Goal: Task Accomplishment & Management: Use online tool/utility

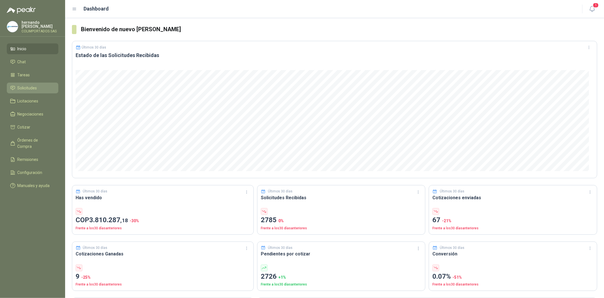
click at [32, 89] on span "Solicitudes" at bounding box center [28, 88] width 20 height 6
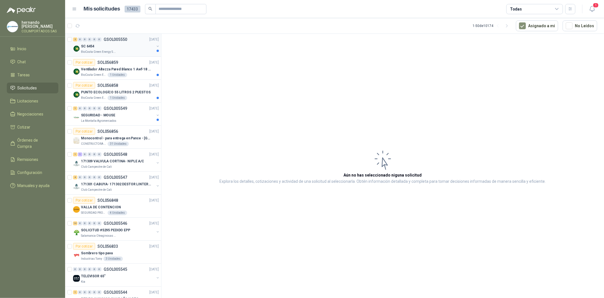
click at [107, 45] on div "SC 6454" at bounding box center [117, 46] width 73 height 7
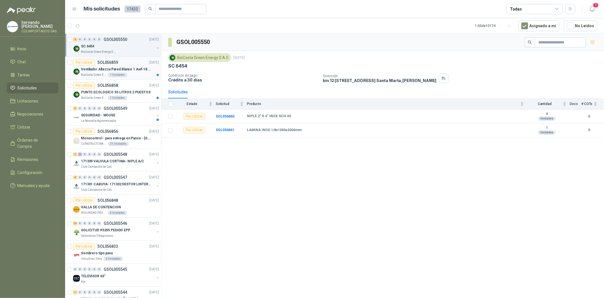
click at [94, 69] on p "Ventilador Altezza Pared Blanco 1 Awf-18 Pro Balinera" at bounding box center [116, 69] width 71 height 5
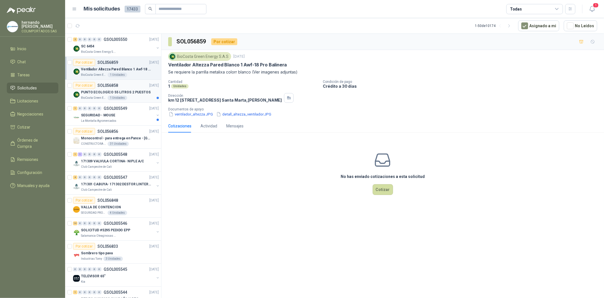
click at [94, 91] on p "PUNTO ECOLOGÍCO 55 LITROS 2 PUESTOS" at bounding box center [116, 92] width 70 height 5
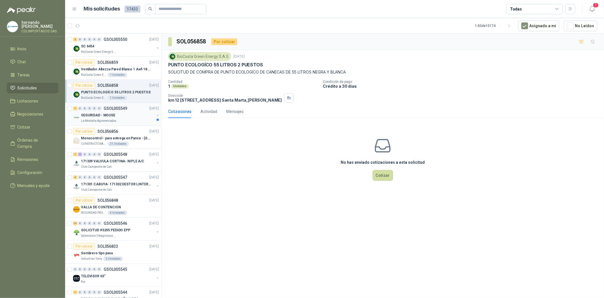
click at [95, 121] on p "La Montaña Agromercados" at bounding box center [98, 120] width 35 height 5
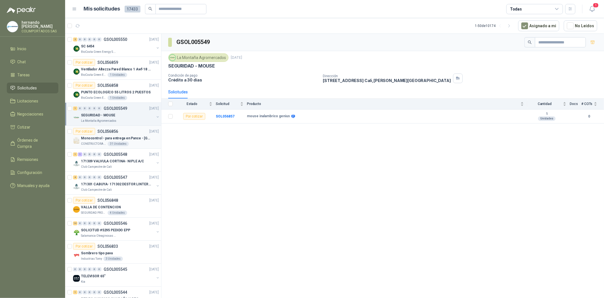
click at [96, 138] on p "Monocontrol - para entrega en Pance - [GEOGRAPHIC_DATA]" at bounding box center [116, 137] width 71 height 5
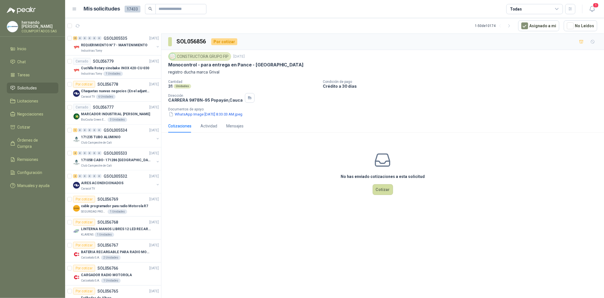
scroll to position [894, 0]
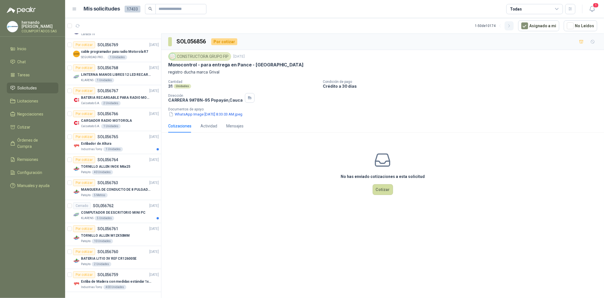
click at [512, 26] on icon "button" at bounding box center [509, 26] width 5 height 5
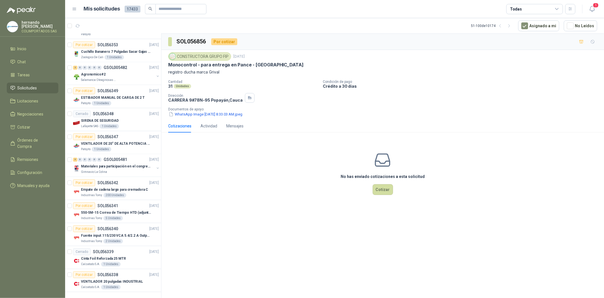
click at [511, 26] on icon "button" at bounding box center [509, 26] width 5 height 5
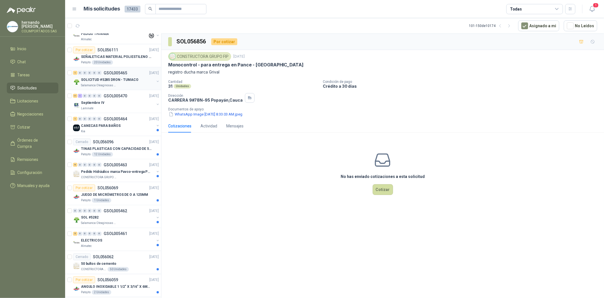
scroll to position [737, 0]
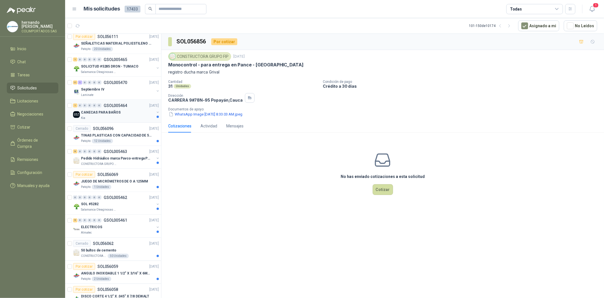
click at [117, 109] on div "CANECAS PARA BAÑOS" at bounding box center [117, 112] width 73 height 7
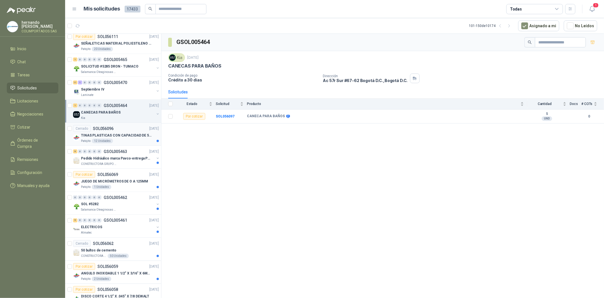
click at [112, 132] on div "TINAS PLASTICAS CON CAPACIDAD DE 50 KG" at bounding box center [120, 135] width 78 height 7
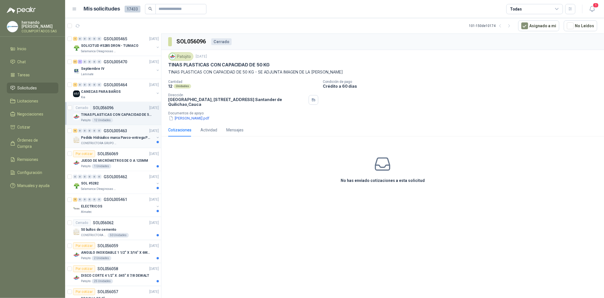
scroll to position [769, 0]
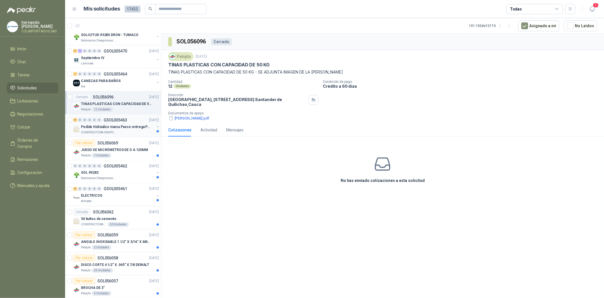
click at [114, 129] on p "Pedido Hidráulico marca Pavco-entrega Popayán" at bounding box center [116, 126] width 71 height 5
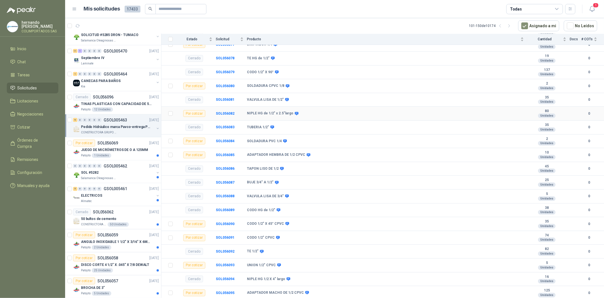
scroll to position [171, 0]
click at [156, 128] on button "button" at bounding box center [158, 128] width 5 height 5
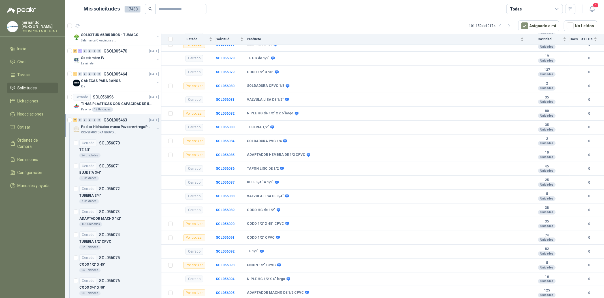
scroll to position [2, 0]
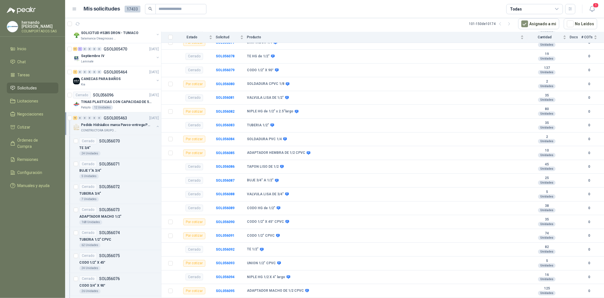
click at [156, 126] on button "button" at bounding box center [158, 126] width 5 height 5
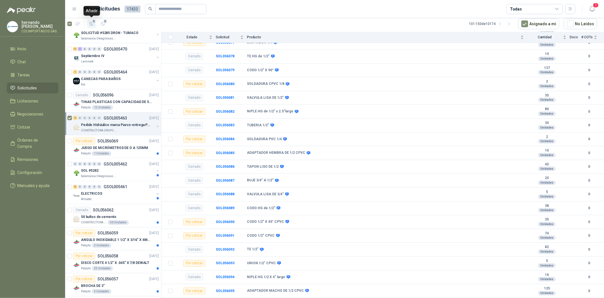
click at [93, 21] on span "9" at bounding box center [94, 21] width 4 height 5
click at [118, 100] on p "TINAS PLASTICAS CON CAPACIDAD DE 50 KG" at bounding box center [116, 101] width 71 height 5
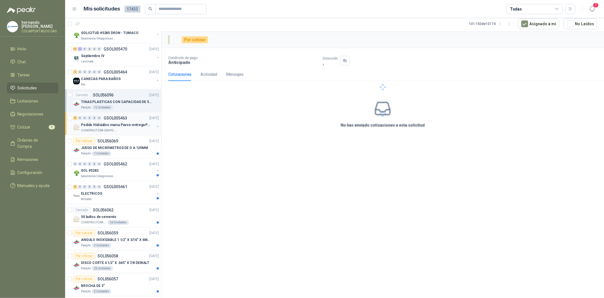
click at [112, 117] on p "GSOL005463" at bounding box center [116, 118] width 24 height 4
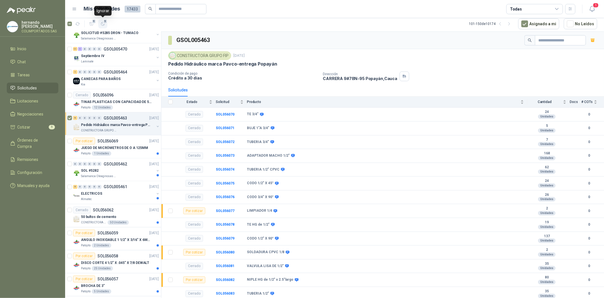
click at [101, 22] on icon "button" at bounding box center [103, 24] width 5 height 5
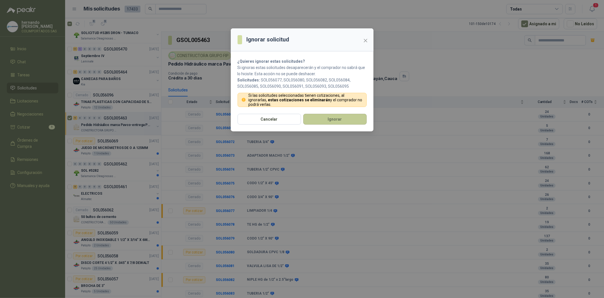
click at [319, 122] on button "Ignorar" at bounding box center [334, 119] width 63 height 11
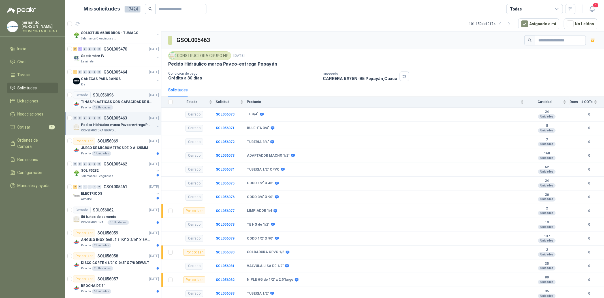
click at [120, 104] on p "TINAS PLASTICAS CON CAPACIDAD DE 50 KG" at bounding box center [116, 101] width 71 height 5
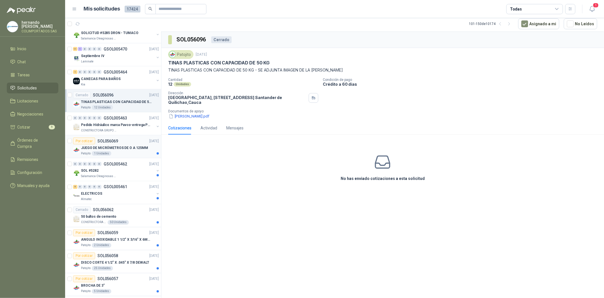
drag, startPoint x: 100, startPoint y: 148, endPoint x: 101, endPoint y: 151, distance: 2.9
click at [100, 149] on p "JUEGO DE MICRÓMETROS DE O A 125MM" at bounding box center [114, 147] width 67 height 5
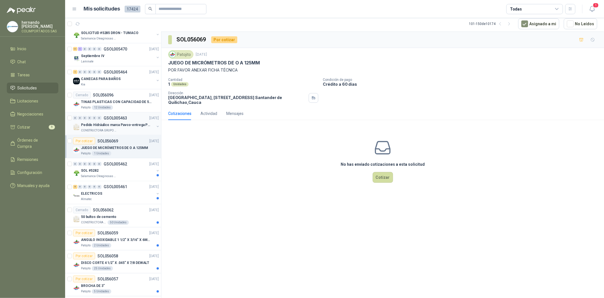
click at [116, 130] on div "CONSTRUCTORA GRUPO FIP" at bounding box center [117, 130] width 73 height 5
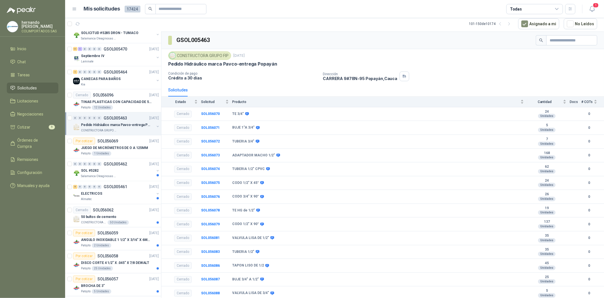
drag, startPoint x: 119, startPoint y: 126, endPoint x: 97, endPoint y: 126, distance: 21.8
click at [97, 126] on p "Pedido Hidráulico marca Pavco-entrega Popayán" at bounding box center [116, 124] width 71 height 5
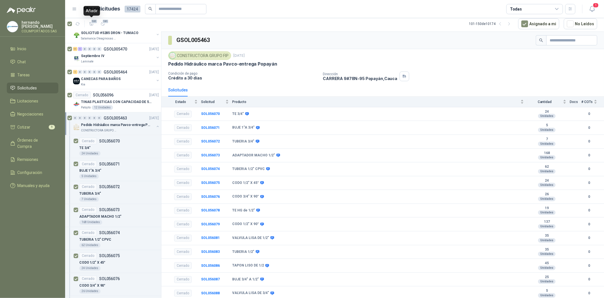
drag, startPoint x: 91, startPoint y: 21, endPoint x: 93, endPoint y: 126, distance: 105.1
click at [91, 22] on span "131" at bounding box center [94, 21] width 7 height 5
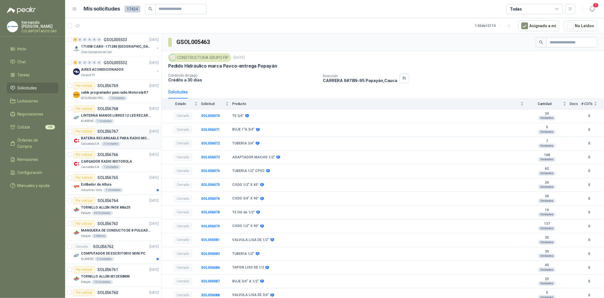
scroll to position [894, 0]
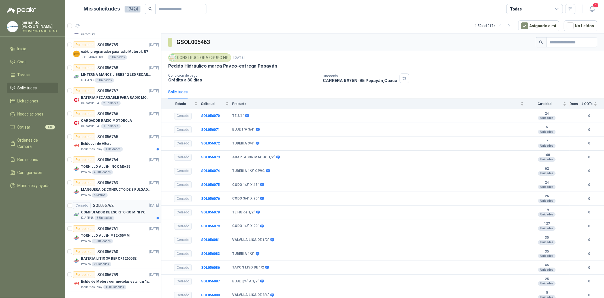
click at [118, 211] on p "COMPUTADOR DE ESCRITORIO MINI PC" at bounding box center [113, 212] width 65 height 5
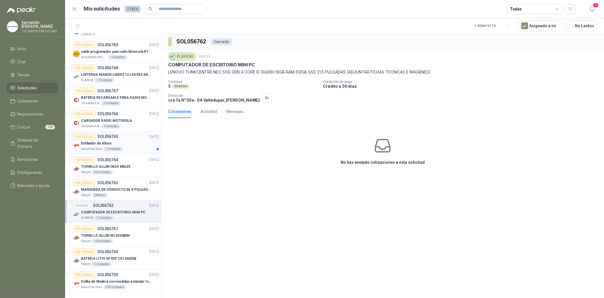
click at [106, 140] on div "Estibador de Altura" at bounding box center [120, 143] width 78 height 7
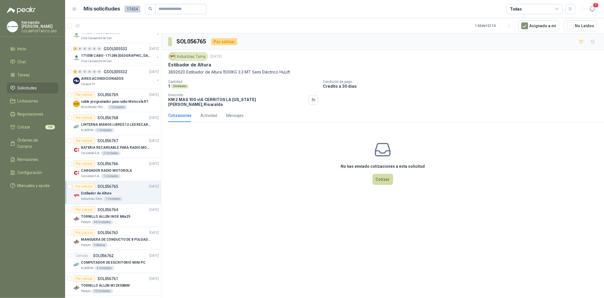
scroll to position [894, 0]
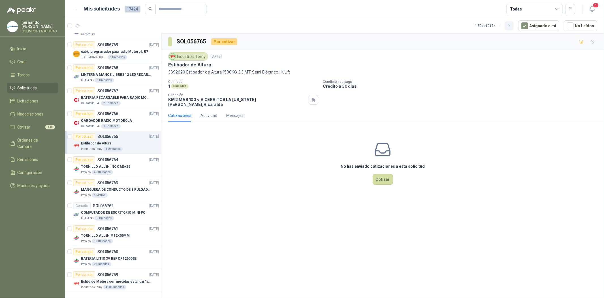
click at [512, 26] on icon "button" at bounding box center [509, 26] width 5 height 5
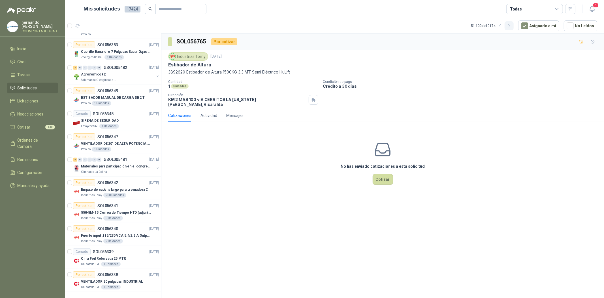
click at [512, 26] on icon "button" at bounding box center [509, 26] width 5 height 5
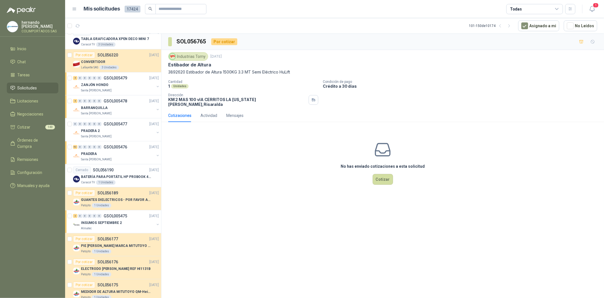
scroll to position [0, 0]
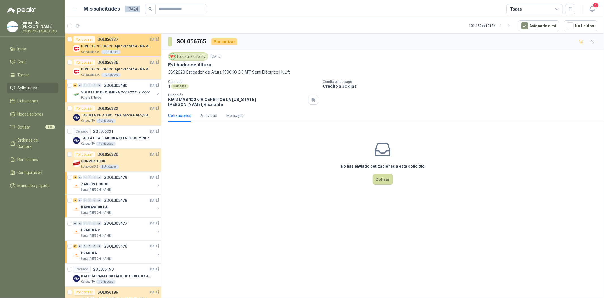
click at [117, 44] on p "PUNTO ECOLOGICO Aprovechable - No Aprovechable 20Litros Blanco - Negro" at bounding box center [116, 46] width 71 height 5
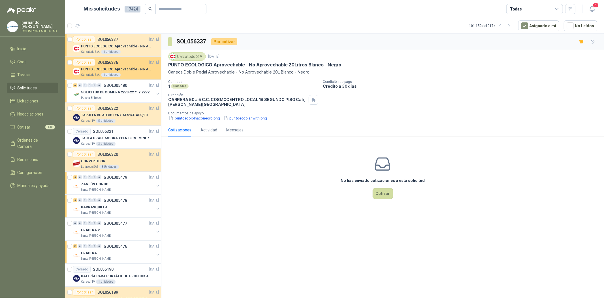
click at [106, 70] on p "PUNTO ECOLOGICO Aprovechable - No Aprovechable 20Litros Blanco - Negro" at bounding box center [116, 69] width 71 height 5
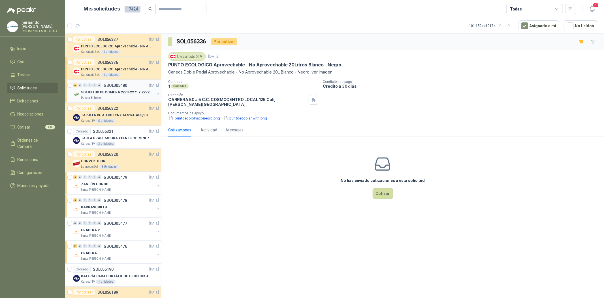
click at [101, 93] on p "SOLICITUD DE COMPRA 2270-2271 Y 2272" at bounding box center [115, 92] width 69 height 5
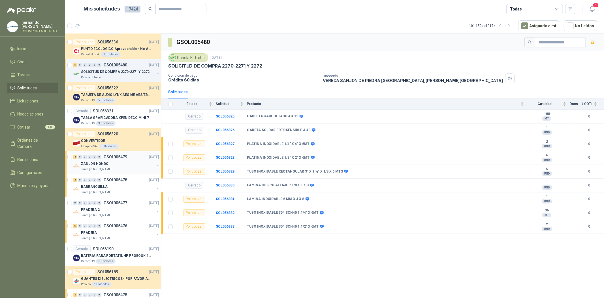
scroll to position [31, 0]
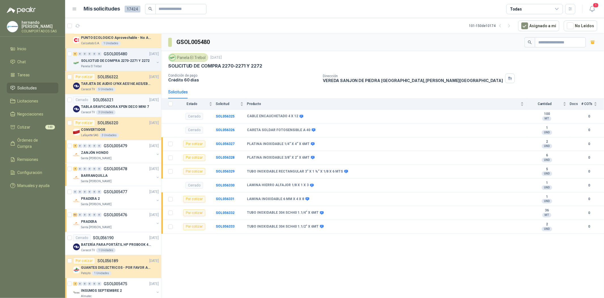
click at [106, 105] on p "TABLA GRAFICADORA XPEN DECO MINI 7" at bounding box center [115, 106] width 68 height 5
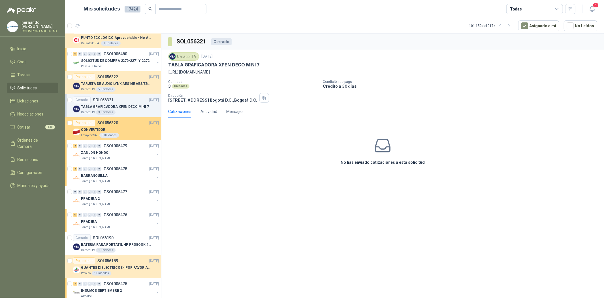
click at [116, 125] on div "Por cotizar SOL056320" at bounding box center [95, 122] width 45 height 7
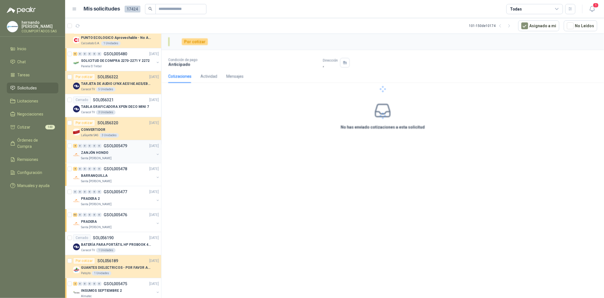
click at [111, 151] on div "ZANJÓN HONDO" at bounding box center [117, 152] width 73 height 7
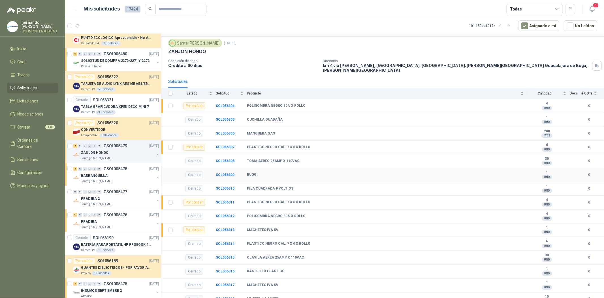
scroll to position [32, 0]
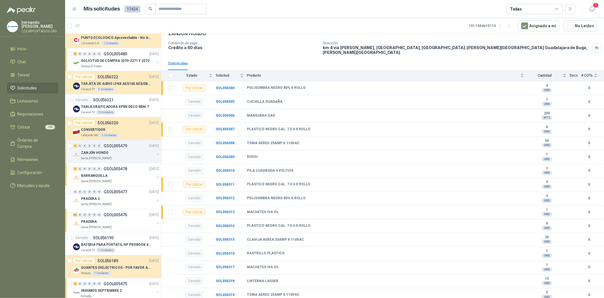
click at [97, 147] on div "4 0 0 0 0 0 GSOL005479 [DATE]" at bounding box center [116, 145] width 87 height 7
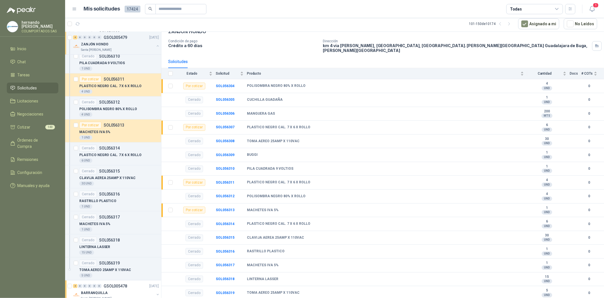
scroll to position [283, 0]
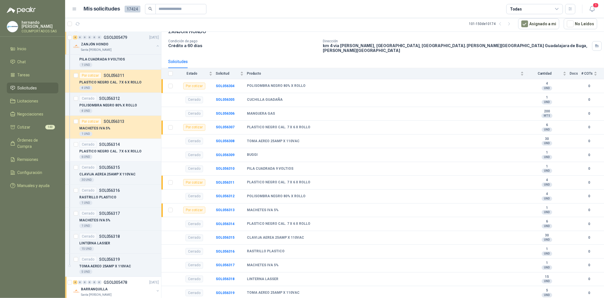
click at [114, 149] on p "PLASTICO NEGRO CAL. 7 X 6 X ROLLO" at bounding box center [110, 150] width 62 height 5
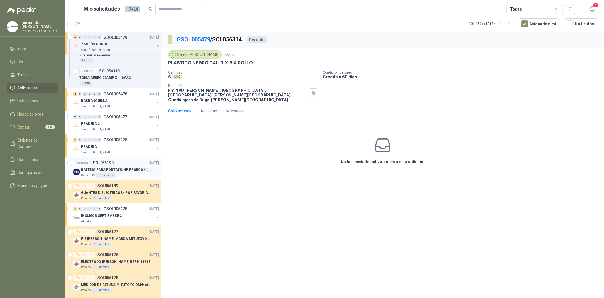
scroll to position [472, 0]
click at [111, 98] on div "BARRANQUILLA" at bounding box center [117, 100] width 73 height 7
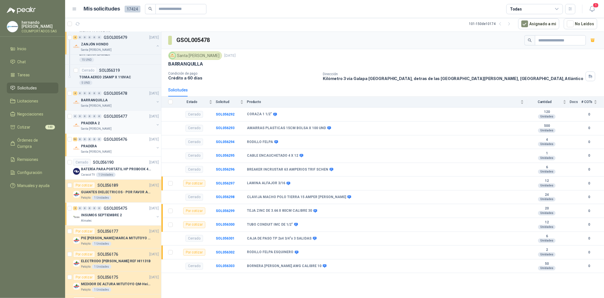
click at [100, 124] on div "PRADERA 2" at bounding box center [117, 123] width 73 height 7
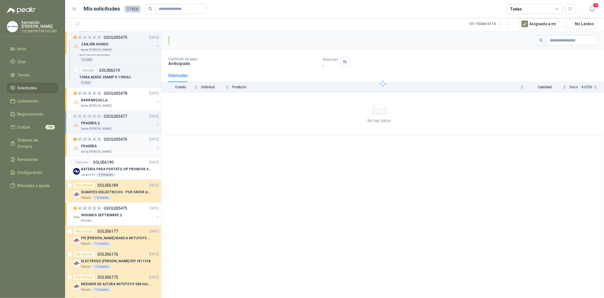
click at [104, 145] on div "PRADERA" at bounding box center [117, 146] width 73 height 7
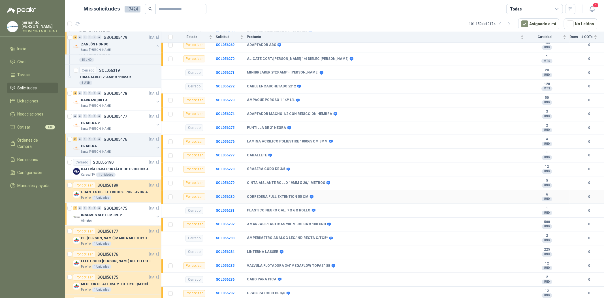
scroll to position [1144, 0]
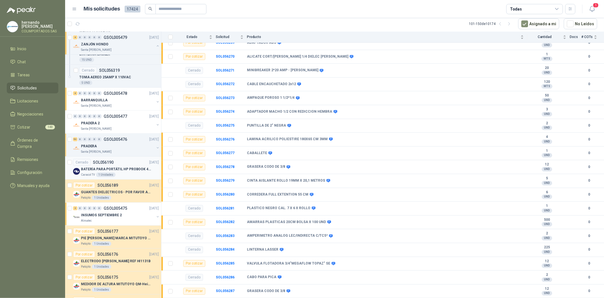
click at [107, 165] on div "Cerrado SOL056190" at bounding box center [93, 162] width 41 height 7
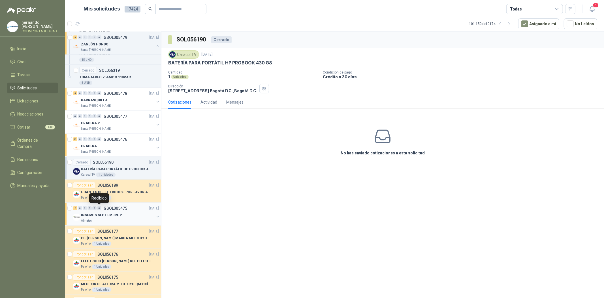
click at [98, 213] on p "INSUMOS SEPTIEMBRE 2" at bounding box center [101, 214] width 41 height 5
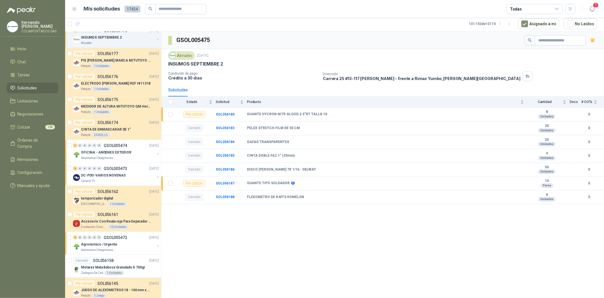
scroll to position [661, 0]
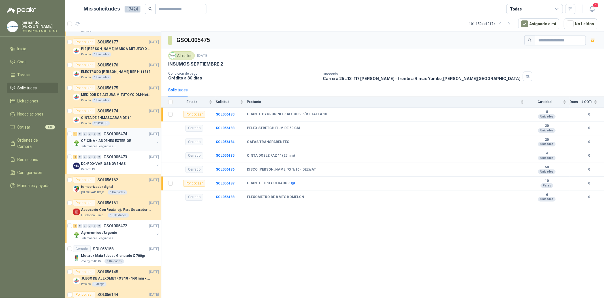
click at [108, 143] on p "OFICINA - ANDENES EXTERIOR" at bounding box center [106, 140] width 50 height 5
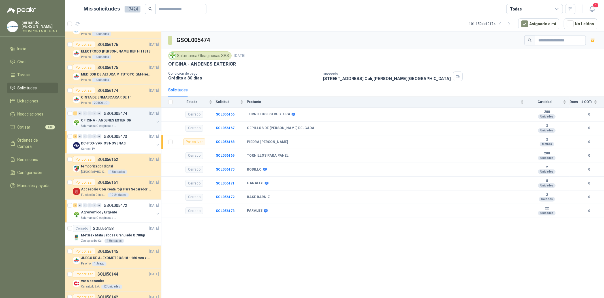
scroll to position [692, 0]
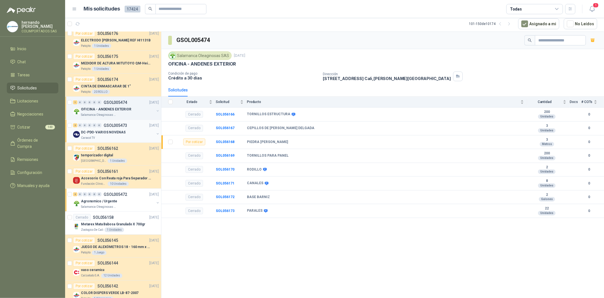
click at [118, 130] on p "DC-PDO-VARIOS NOVENAS" at bounding box center [103, 131] width 44 height 5
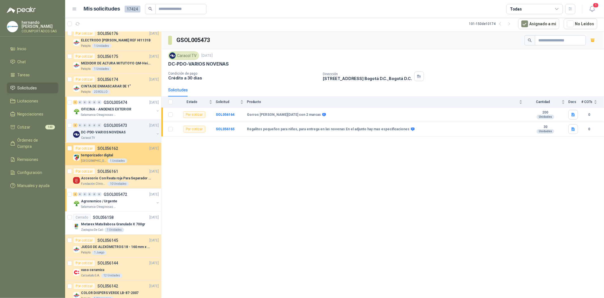
click at [103, 158] on p "temporizador digital" at bounding box center [97, 154] width 32 height 5
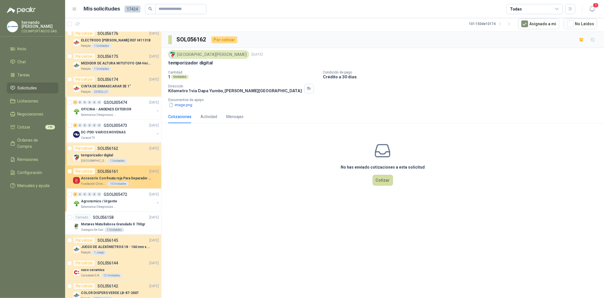
click at [97, 180] on p "Accesorio Con Reata roja Para Separador De Fila" at bounding box center [116, 177] width 71 height 5
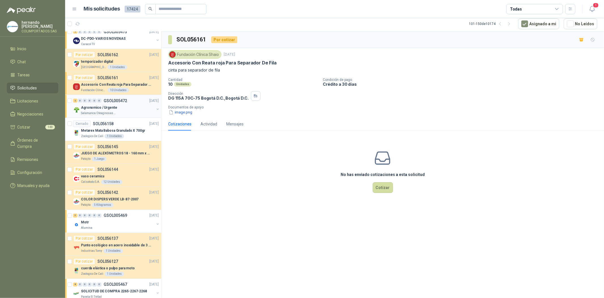
scroll to position [787, 0]
click at [109, 109] on p "Agronomico / Urgente" at bounding box center [99, 106] width 36 height 5
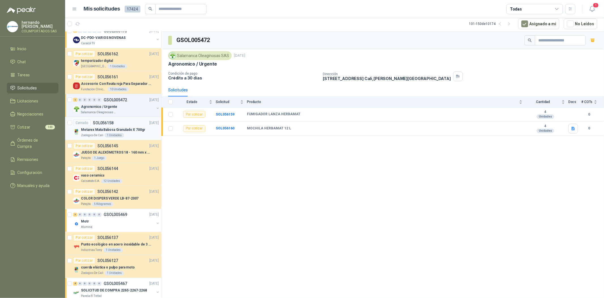
click at [101, 131] on p "Metarex Mata Babosa Granulado X 700gr" at bounding box center [113, 129] width 64 height 5
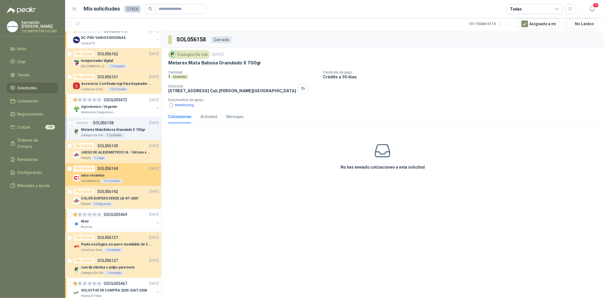
click at [87, 168] on div "Por cotizar" at bounding box center [84, 168] width 22 height 7
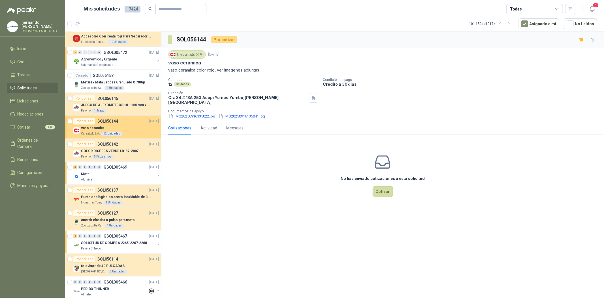
scroll to position [850, 0]
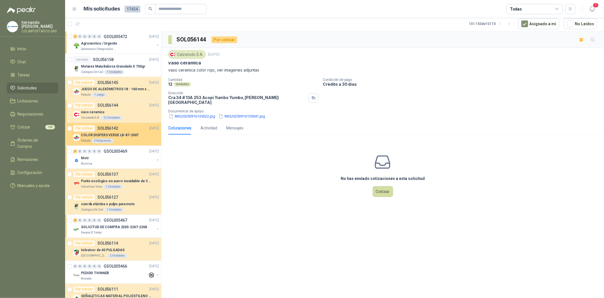
click at [128, 134] on p "COLOR DISPERS VERDE LB-87-2007" at bounding box center [110, 135] width 58 height 5
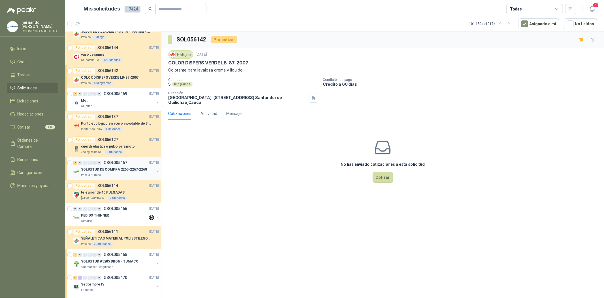
scroll to position [913, 0]
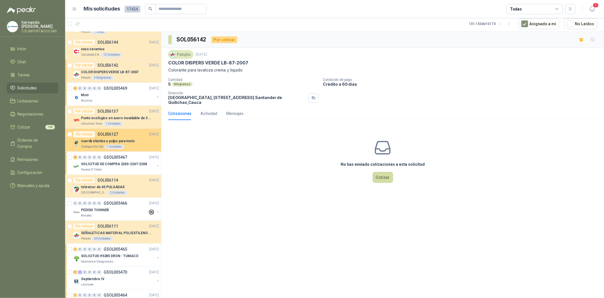
click at [101, 140] on p "cuerda elástica o pulpo para moto" at bounding box center [108, 141] width 54 height 5
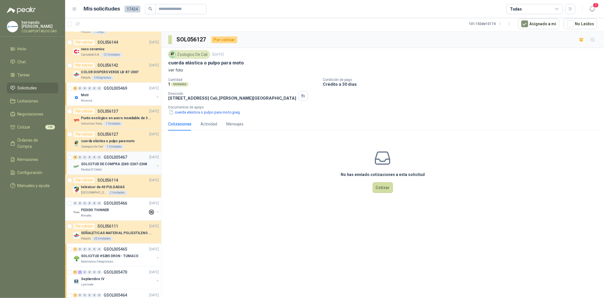
click at [95, 166] on p "SOLICITUD DE COMPRA 2265-2267-2268" at bounding box center [114, 164] width 66 height 5
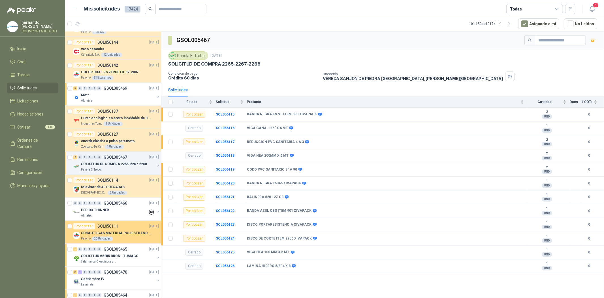
scroll to position [976, 0]
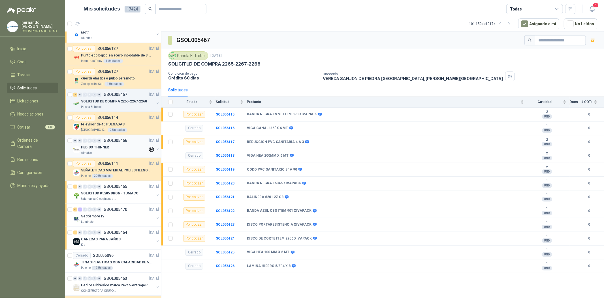
click at [115, 143] on div "0 0 0 0 0 0 GSOL005466 [DATE]" at bounding box center [116, 140] width 87 height 7
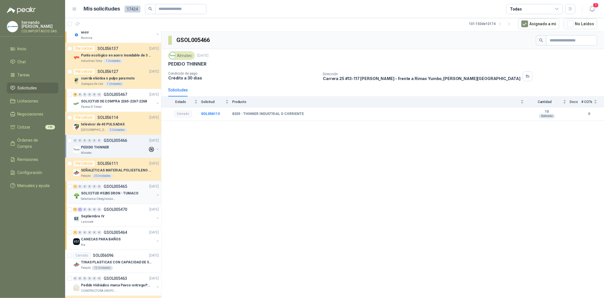
click at [105, 191] on p "SOLICITUD #5285 DRON - TUMACO" at bounding box center [110, 192] width 58 height 5
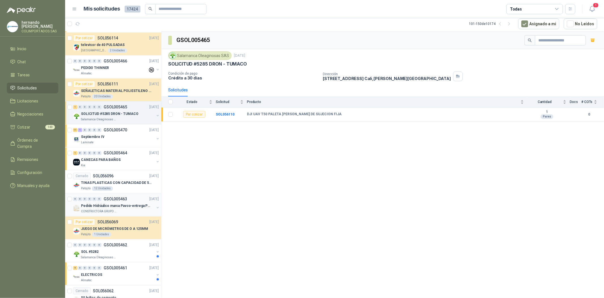
scroll to position [1070, 0]
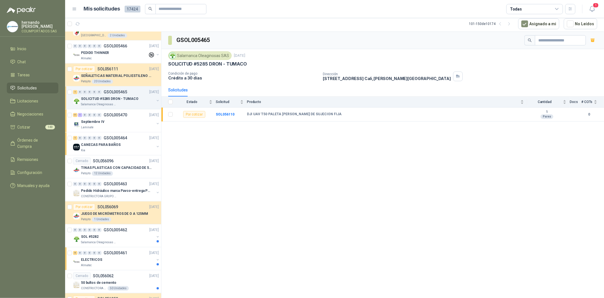
click at [120, 97] on p "SOLICITUD #5285 DRON - TUMACO" at bounding box center [110, 98] width 58 height 5
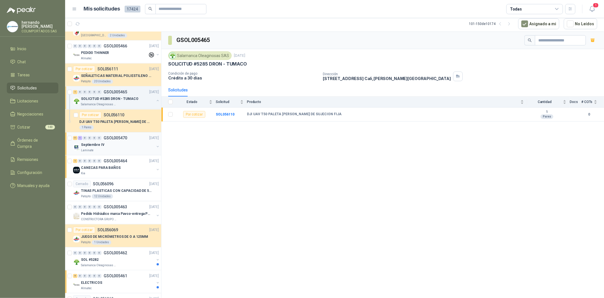
click at [112, 143] on div "Septiembre IV" at bounding box center [117, 144] width 73 height 7
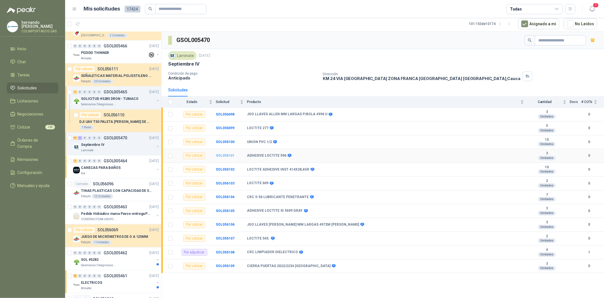
click at [225, 156] on b "SOL056101" at bounding box center [225, 155] width 19 height 4
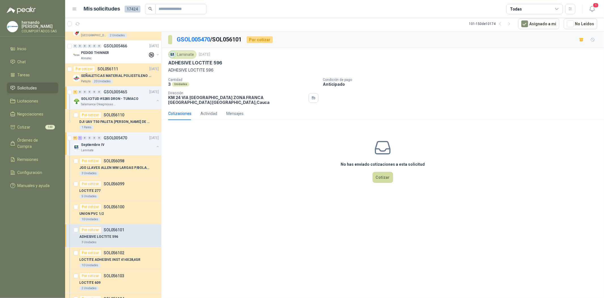
click at [23, 88] on span "Solicitudes" at bounding box center [28, 88] width 20 height 6
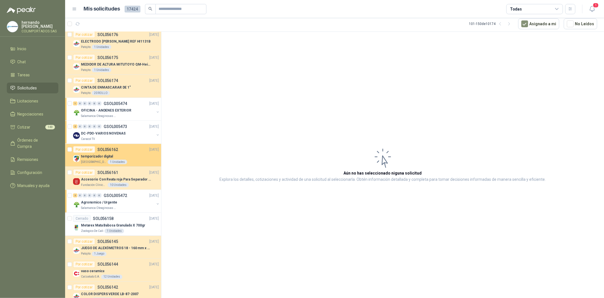
scroll to position [598, 0]
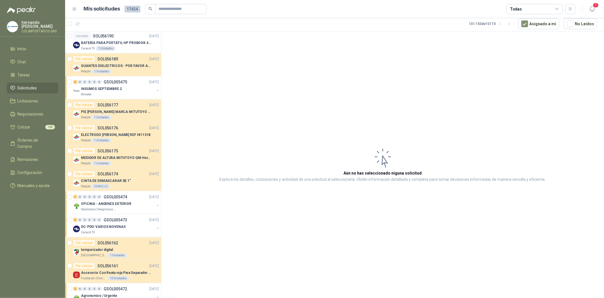
click at [18, 86] on span "Solicitudes" at bounding box center [28, 88] width 20 height 6
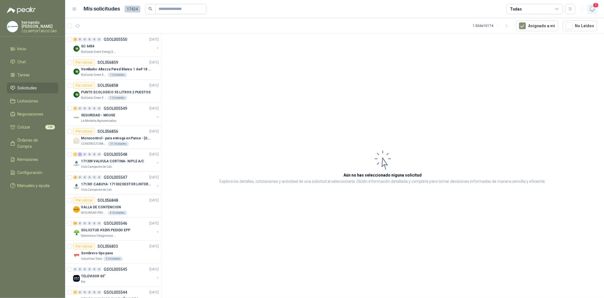
click at [592, 9] on icon "button" at bounding box center [592, 8] width 7 height 7
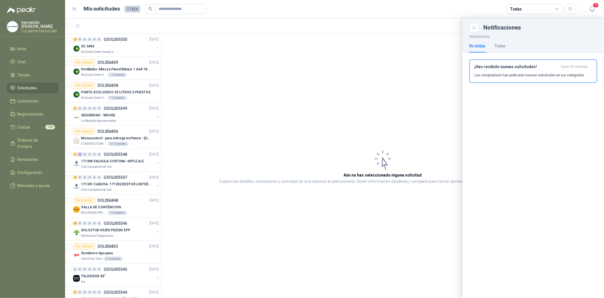
click at [291, 118] on div at bounding box center [334, 157] width 539 height 279
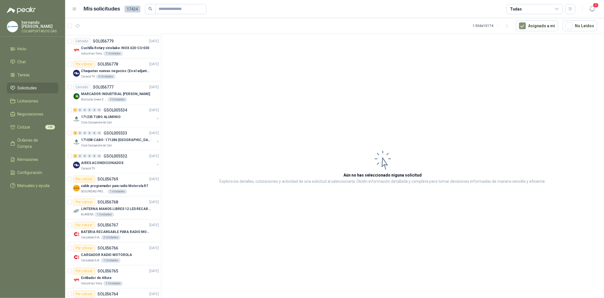
scroll to position [894, 0]
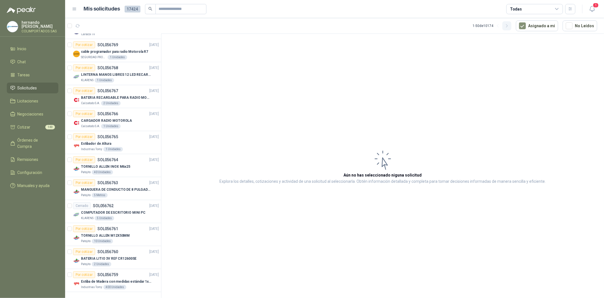
click at [509, 26] on icon "button" at bounding box center [507, 26] width 5 height 5
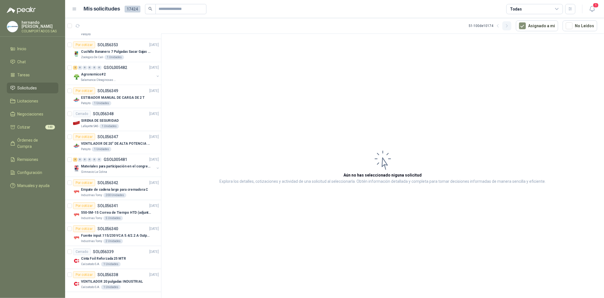
click at [510, 24] on icon "button" at bounding box center [507, 26] width 5 height 5
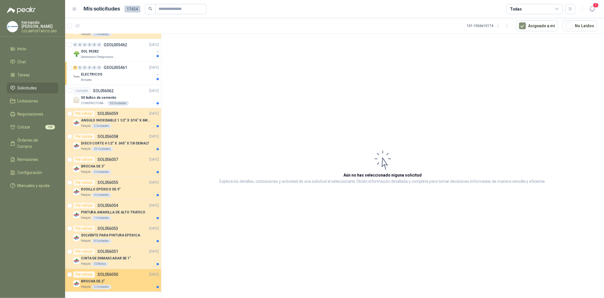
click at [112, 278] on div "BROCHA DE 2"" at bounding box center [120, 281] width 78 height 7
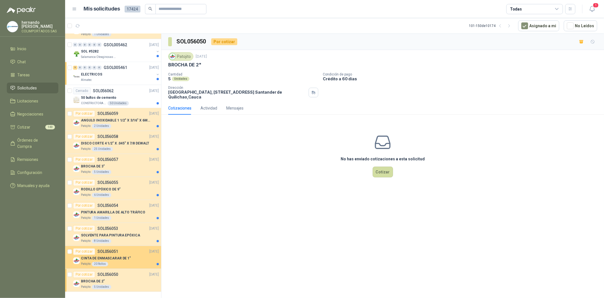
click at [121, 256] on p "CINTA DE ENMASCARAR DE 1"" at bounding box center [106, 258] width 50 height 5
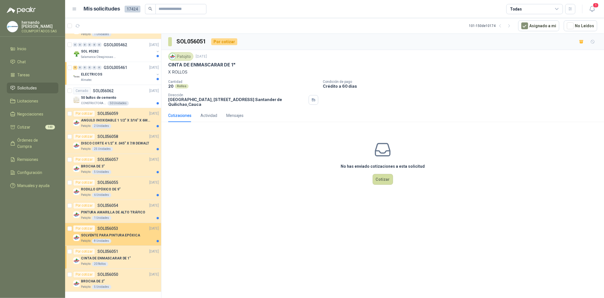
click at [125, 225] on div "Por cotizar SOL056053 16/09/25" at bounding box center [116, 228] width 86 height 7
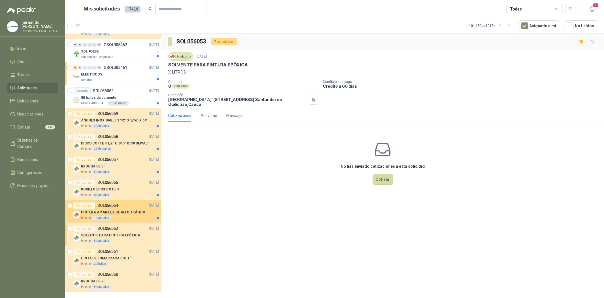
click at [120, 209] on div "PINTURA AMARILLA DE ALTO TRÁFICO" at bounding box center [120, 212] width 78 height 7
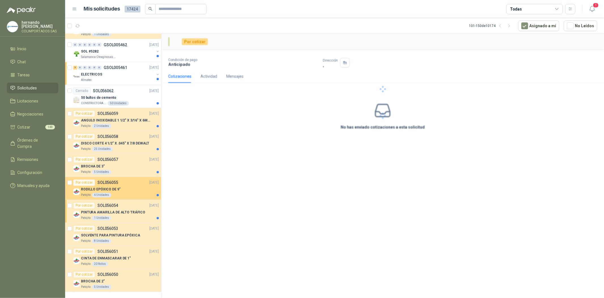
click at [108, 180] on div "Por cotizar SOL056055" at bounding box center [95, 182] width 45 height 7
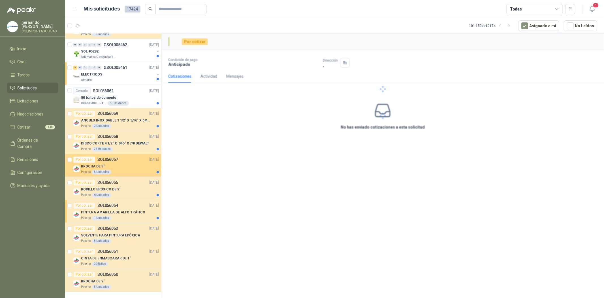
click at [104, 163] on div "BROCHA DE 3"" at bounding box center [120, 166] width 78 height 7
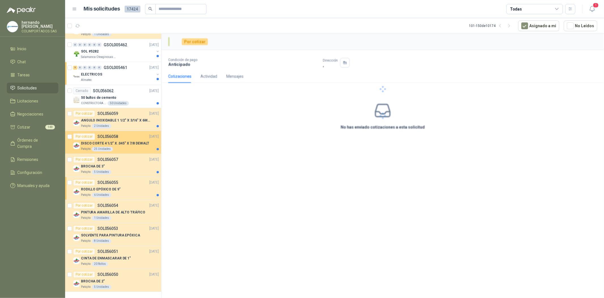
click at [101, 141] on p "DISCO CORTE 4 1/2" X .045" X 7/8 DEWALT" at bounding box center [115, 143] width 68 height 5
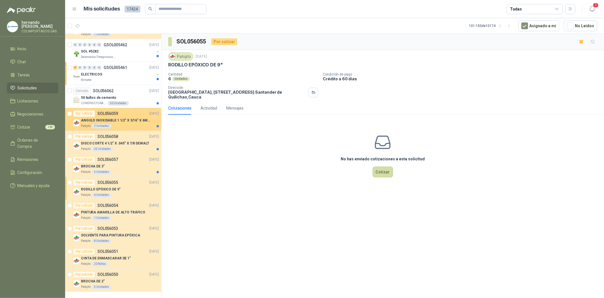
click at [104, 117] on div "ANGULO INOXIDABLE 1 1/2" X 3/16" X 6MTS" at bounding box center [120, 120] width 78 height 7
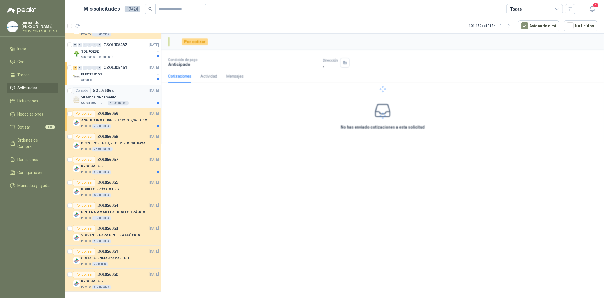
click at [105, 89] on p "SOL056062" at bounding box center [103, 91] width 21 height 4
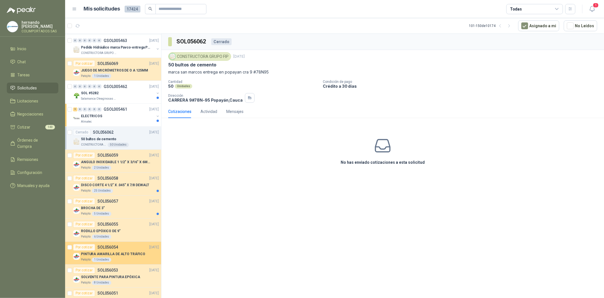
scroll to position [832, 0]
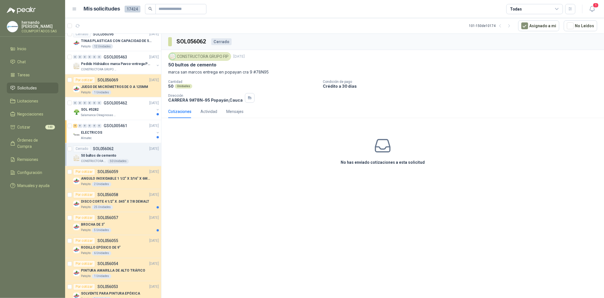
click at [98, 149] on p "SOL056062" at bounding box center [103, 149] width 21 height 4
click at [106, 131] on div "ELECTRICOS" at bounding box center [117, 132] width 73 height 7
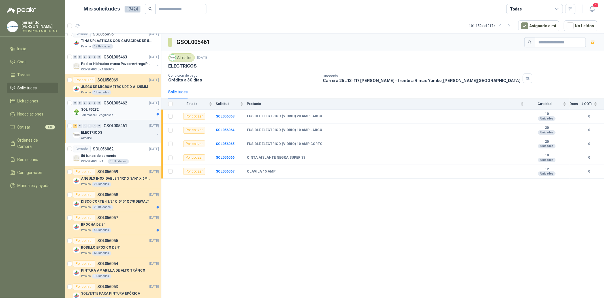
click at [109, 113] on div "SOL #5282" at bounding box center [117, 109] width 73 height 7
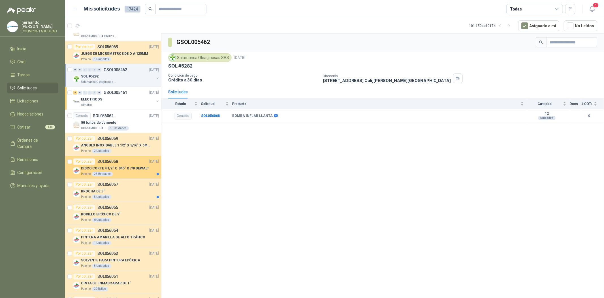
scroll to position [894, 0]
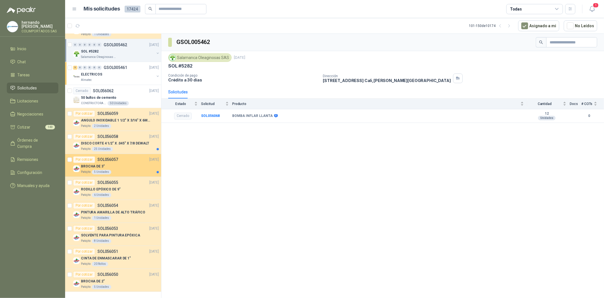
click at [114, 163] on div "BROCHA DE 3"" at bounding box center [120, 166] width 78 height 7
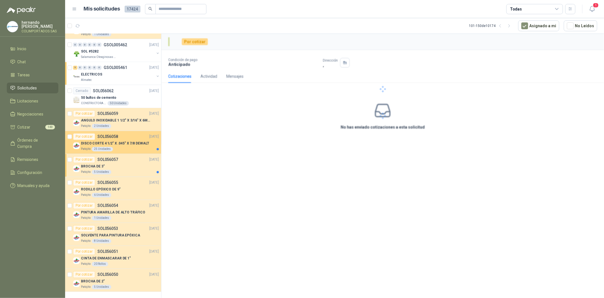
click at [114, 141] on p "DISCO CORTE 4 1/2" X .045" X 7/8 DEWALT" at bounding box center [115, 143] width 68 height 5
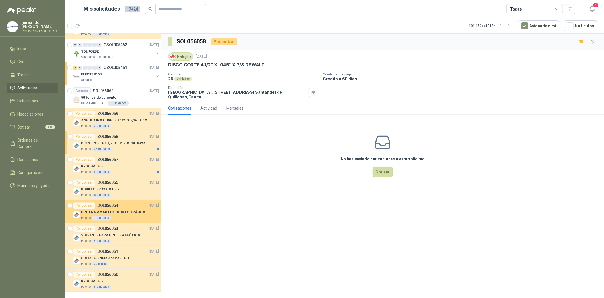
click at [100, 216] on div "1 Unidades" at bounding box center [102, 218] width 20 height 5
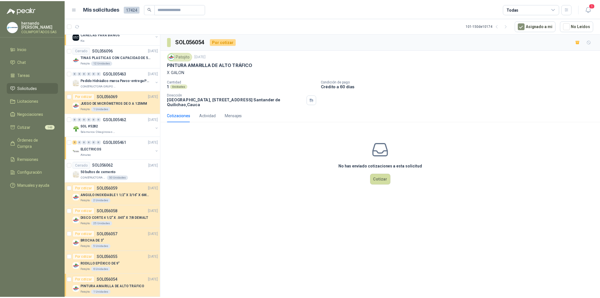
scroll to position [737, 0]
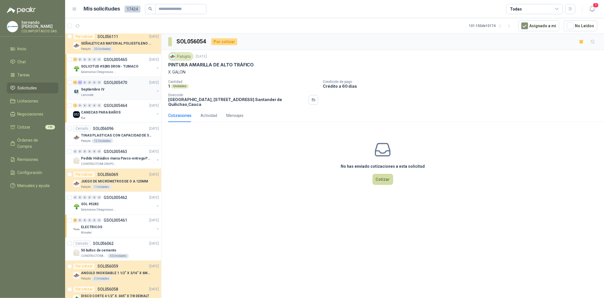
click at [114, 90] on div "Septiembre IV" at bounding box center [117, 89] width 73 height 7
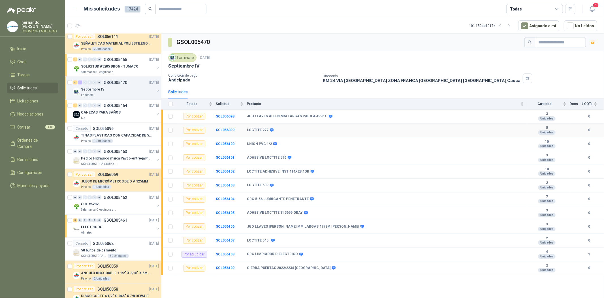
click at [190, 131] on div "Por cotizar" at bounding box center [194, 130] width 22 height 7
click at [221, 130] on b "SOL056099" at bounding box center [225, 130] width 19 height 4
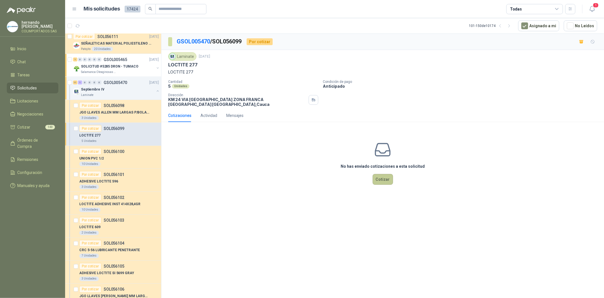
click at [381, 182] on button "Cotizar" at bounding box center [383, 179] width 20 height 11
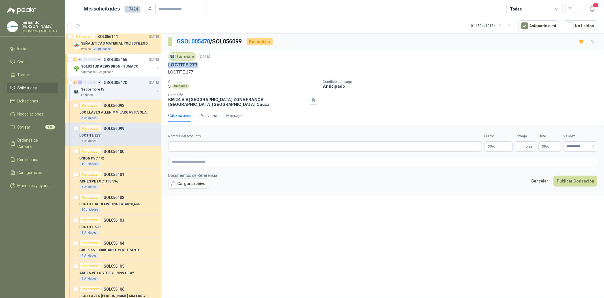
drag, startPoint x: 168, startPoint y: 64, endPoint x: 197, endPoint y: 66, distance: 29.0
click at [197, 66] on div "LOCTITE 277" at bounding box center [382, 65] width 429 height 6
copy p "LOCTITE 277"
click at [200, 149] on input "Nombre del producto" at bounding box center [325, 146] width 314 height 10
paste input "**********"
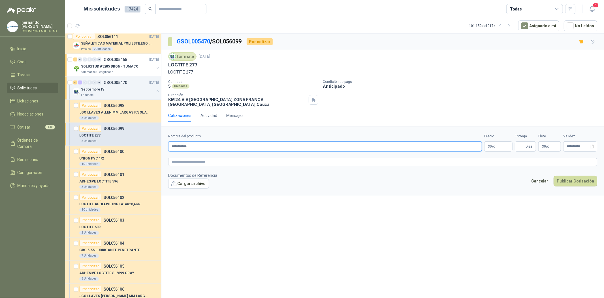
click at [202, 148] on input "**********" at bounding box center [325, 146] width 314 height 10
type input "**********"
click at [197, 160] on textarea at bounding box center [382, 162] width 429 height 8
click at [199, 161] on textarea at bounding box center [382, 162] width 429 height 8
paste textarea "**********"
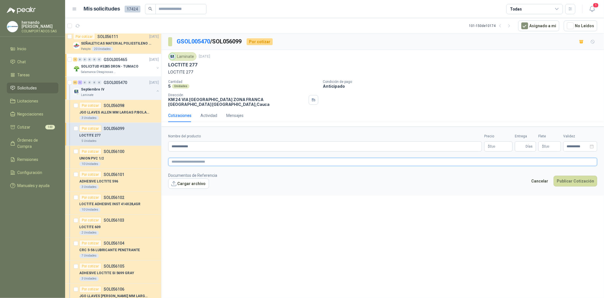
type textarea "**********"
click at [265, 162] on textarea "**********" at bounding box center [382, 165] width 429 height 14
type textarea "**********"
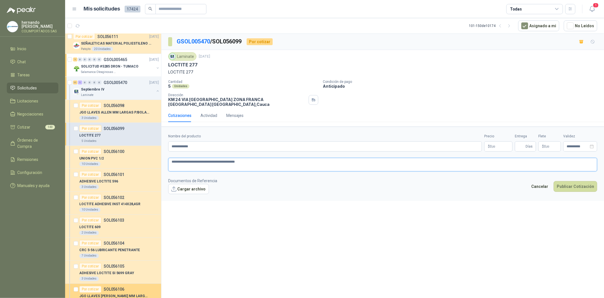
type textarea "**********"
click at [502, 145] on body "hernando agudelo villegas COLIMPORTADOS SAS Inicio Chat Tareas Solicitudes Lici…" at bounding box center [302, 149] width 604 height 298
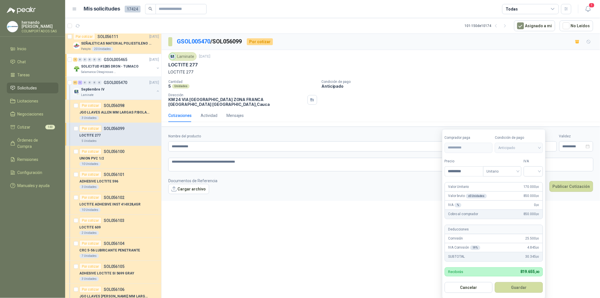
click at [519, 148] on span "Anticipado" at bounding box center [518, 147] width 41 height 9
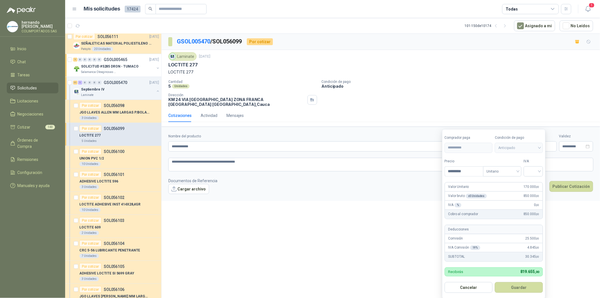
click at [519, 148] on span "Anticipado" at bounding box center [518, 147] width 41 height 9
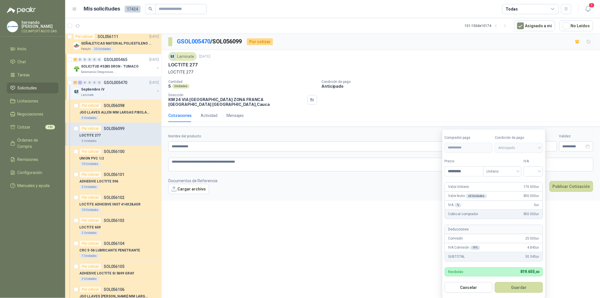
click at [519, 148] on span "Anticipado" at bounding box center [518, 147] width 41 height 9
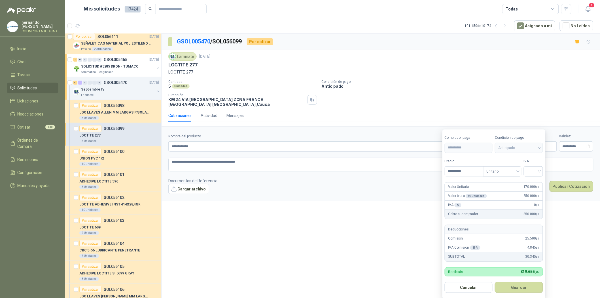
click at [519, 148] on span "Anticipado" at bounding box center [518, 147] width 41 height 9
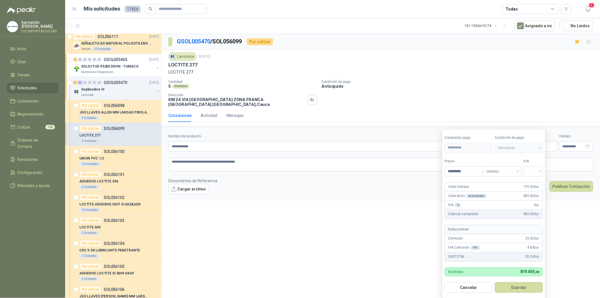
click at [519, 148] on span "Anticipado" at bounding box center [518, 147] width 41 height 9
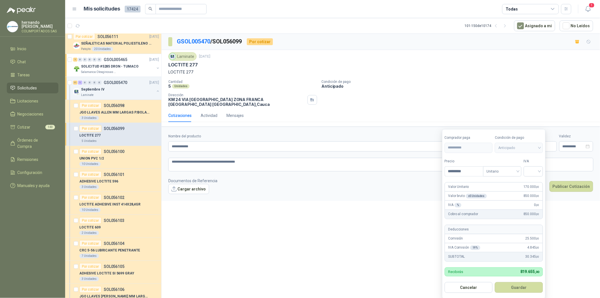
click at [519, 148] on span "Anticipado" at bounding box center [518, 147] width 41 height 9
click at [506, 174] on span "Unitario" at bounding box center [501, 171] width 31 height 9
type input "*********"
drag, startPoint x: 505, startPoint y: 192, endPoint x: 530, endPoint y: 177, distance: 28.5
click at [505, 191] on div "Unitario con IVA" at bounding box center [503, 192] width 29 height 6
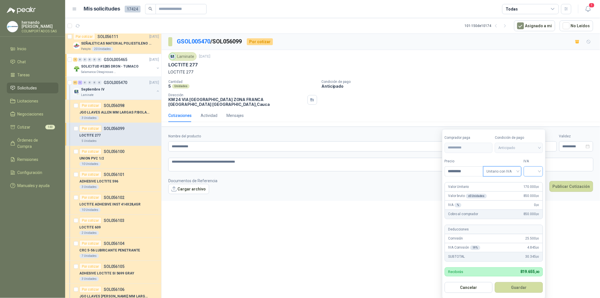
click at [534, 172] on input "search" at bounding box center [533, 170] width 12 height 9
click at [536, 185] on div "19%" at bounding box center [534, 183] width 10 height 6
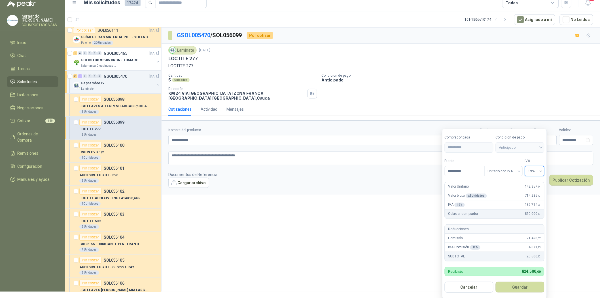
scroll to position [7, 0]
click at [528, 290] on button "Guardar" at bounding box center [520, 287] width 49 height 11
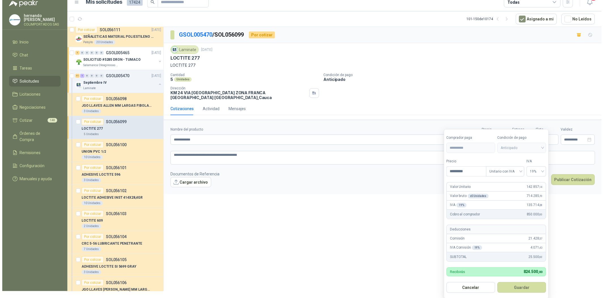
scroll to position [0, 0]
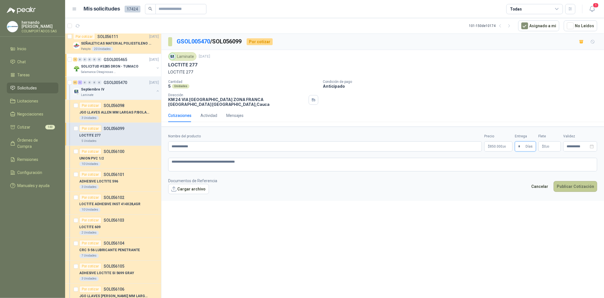
type input "*"
click at [568, 184] on button "Publicar Cotización" at bounding box center [576, 186] width 44 height 11
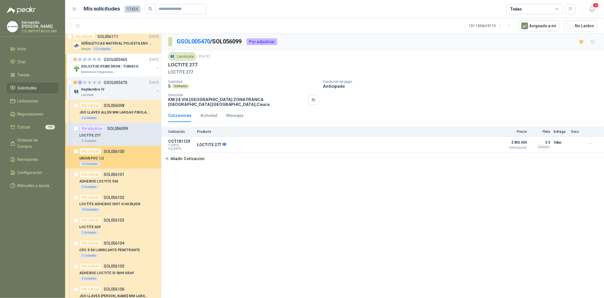
click at [111, 157] on div "UNION PVC 1/2" at bounding box center [119, 158] width 80 height 7
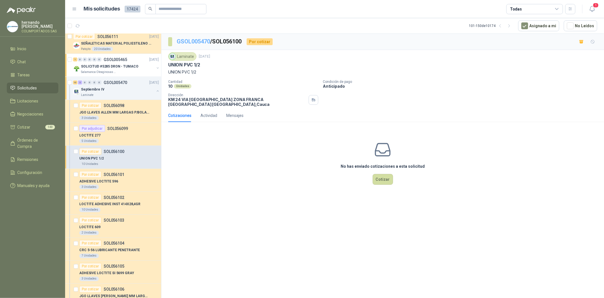
drag, startPoint x: 190, startPoint y: 37, endPoint x: 191, endPoint y: 42, distance: 4.6
click at [190, 37] on p "GSOL005470 / SOL056100" at bounding box center [209, 41] width 65 height 9
click at [192, 44] on link "GSOL005470" at bounding box center [193, 41] width 33 height 7
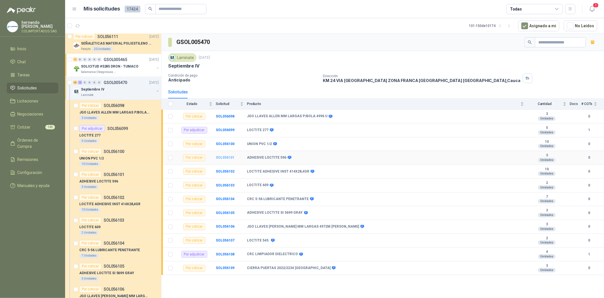
click at [223, 157] on b "SOL056101" at bounding box center [225, 157] width 19 height 4
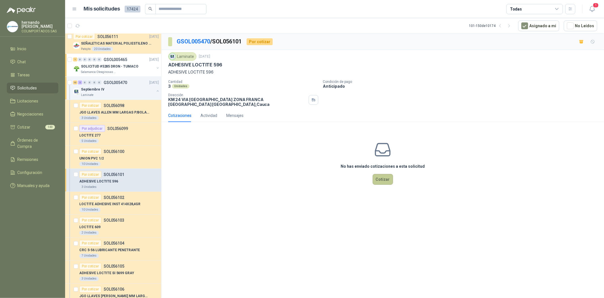
click at [387, 179] on button "Cotizar" at bounding box center [383, 179] width 20 height 11
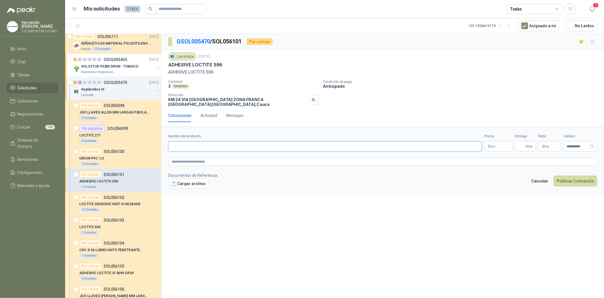
drag, startPoint x: 189, startPoint y: 145, endPoint x: 188, endPoint y: 138, distance: 7.5
click at [189, 145] on input "Nombre del producto" at bounding box center [325, 146] width 314 height 10
click at [183, 163] on textarea at bounding box center [382, 162] width 429 height 8
click at [182, 192] on link "image.png" at bounding box center [191, 192] width 37 height 5
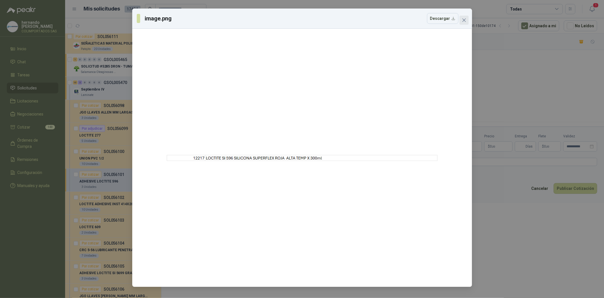
click at [465, 20] on icon "close" at bounding box center [464, 20] width 5 height 5
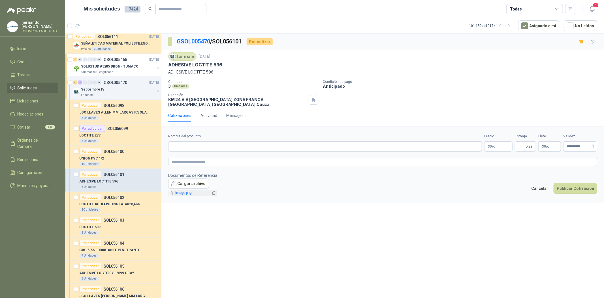
click at [169, 194] on icon at bounding box center [170, 193] width 3 height 4
click at [212, 191] on icon "delete" at bounding box center [214, 193] width 4 height 4
click at [188, 161] on textarea at bounding box center [382, 162] width 429 height 8
paste textarea "**********"
type textarea "**********"
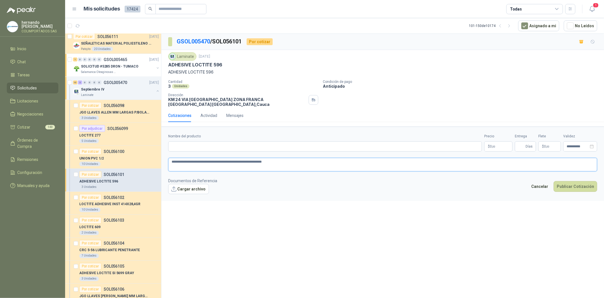
type textarea "**********"
drag, startPoint x: 167, startPoint y: 63, endPoint x: 223, endPoint y: 67, distance: 55.9
click at [223, 67] on div "Laminate 16 sept, 2025 ADHESIVE LOCTITE 596 ADHESIVE LOCTITE 596 Cantidad 3 Uni…" at bounding box center [383, 79] width 443 height 59
copy p "ADHESIVE LOCTITE 596"
click at [199, 146] on input "Nombre del producto" at bounding box center [325, 146] width 314 height 10
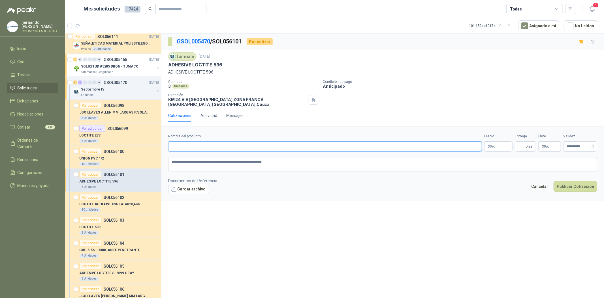
paste input "**********"
type input "**********"
click at [502, 150] on p "$ 0 ,00" at bounding box center [499, 146] width 28 height 10
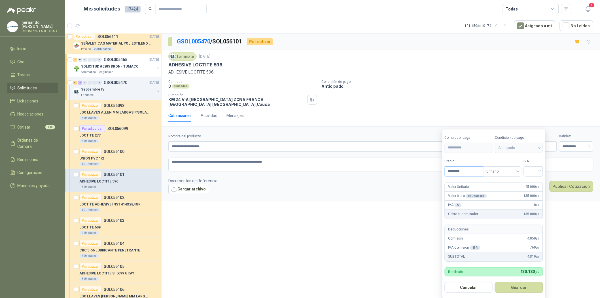
click at [529, 145] on span "Anticipado" at bounding box center [518, 147] width 41 height 9
type input "********"
click at [537, 168] on input "search" at bounding box center [533, 170] width 12 height 9
click at [534, 180] on div "19%" at bounding box center [534, 183] width 10 height 6
click at [521, 289] on button "Guardar" at bounding box center [520, 287] width 49 height 11
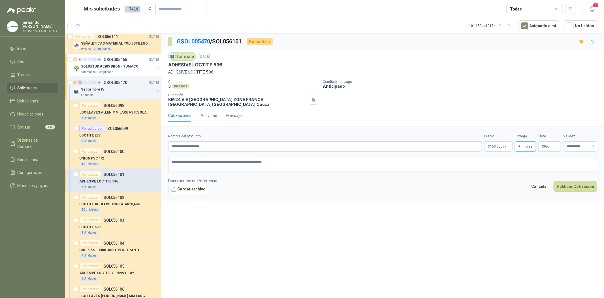
type input "*"
click at [573, 185] on button "Publicar Cotización" at bounding box center [576, 186] width 44 height 11
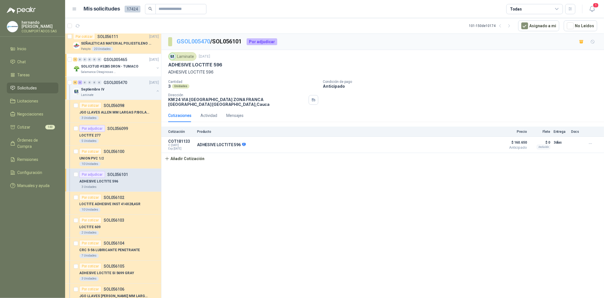
click at [197, 42] on link "GSOL005470" at bounding box center [193, 41] width 33 height 7
